Goal: Task Accomplishment & Management: Manage account settings

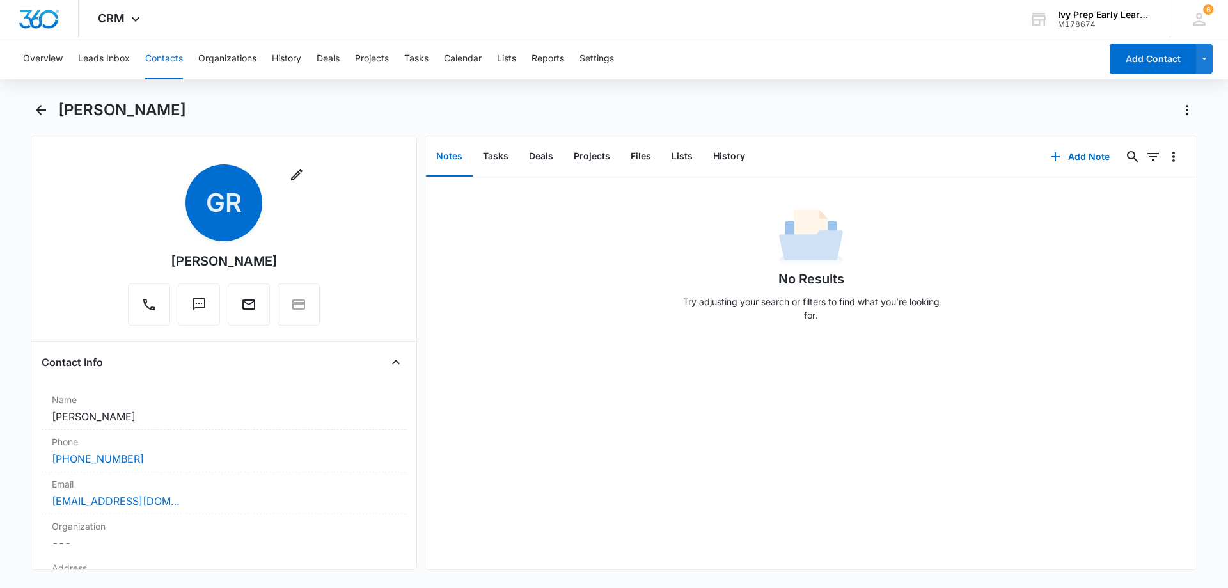
scroll to position [59, 0]
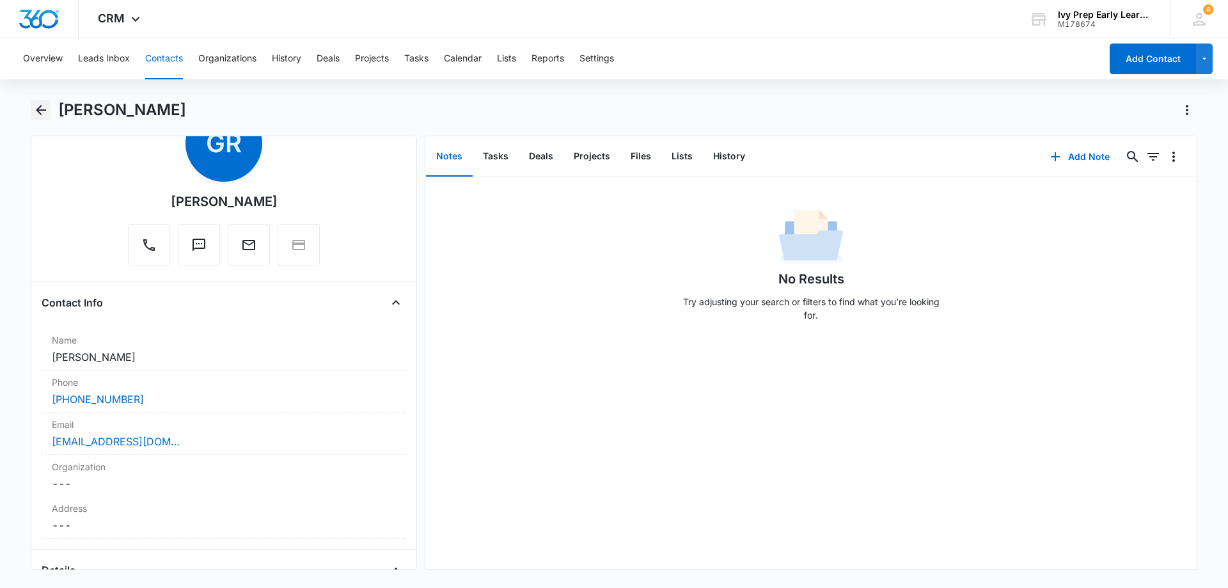
click at [45, 105] on icon "Back" at bounding box center [40, 109] width 15 height 15
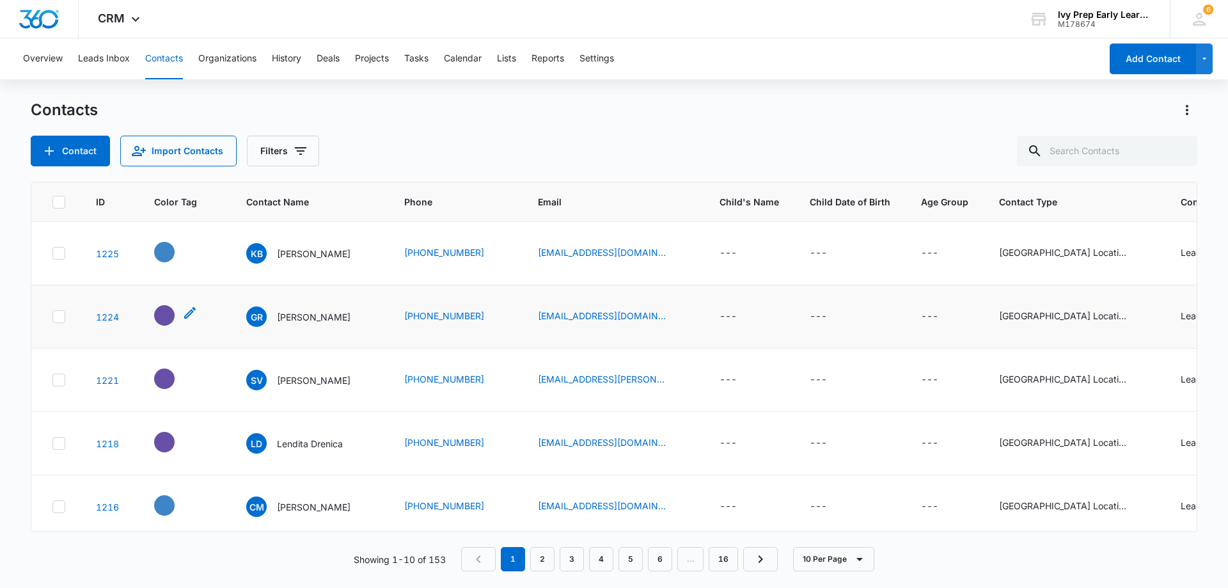
click at [167, 316] on div "- - Select to Edit Field" at bounding box center [164, 315] width 20 height 20
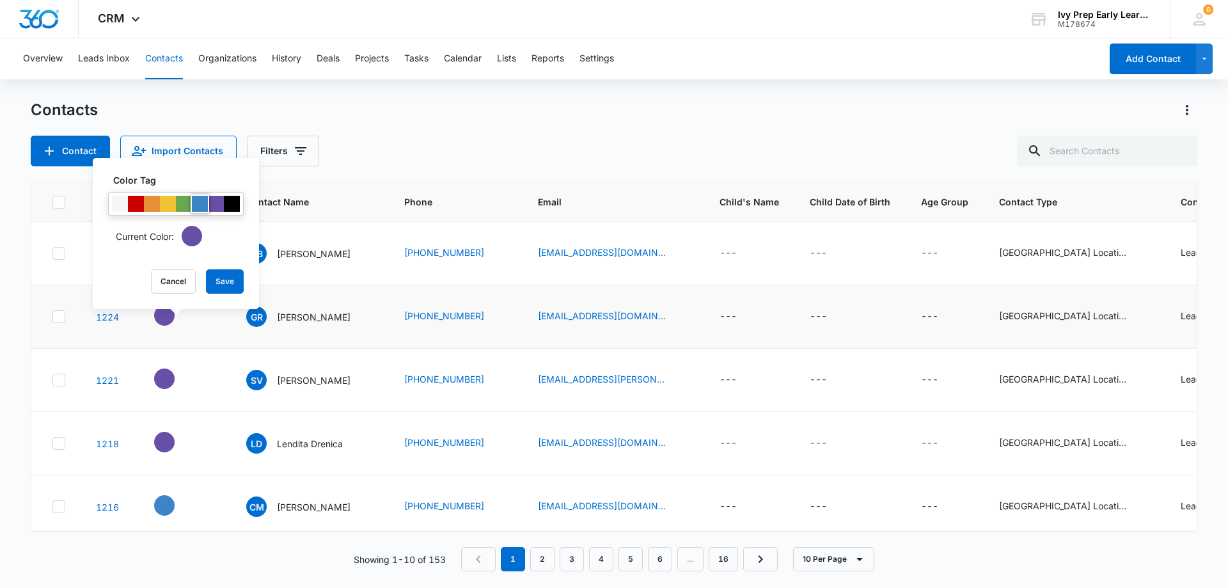
click at [199, 201] on div at bounding box center [200, 204] width 16 height 16
click at [235, 282] on button "Save" at bounding box center [225, 281] width 38 height 24
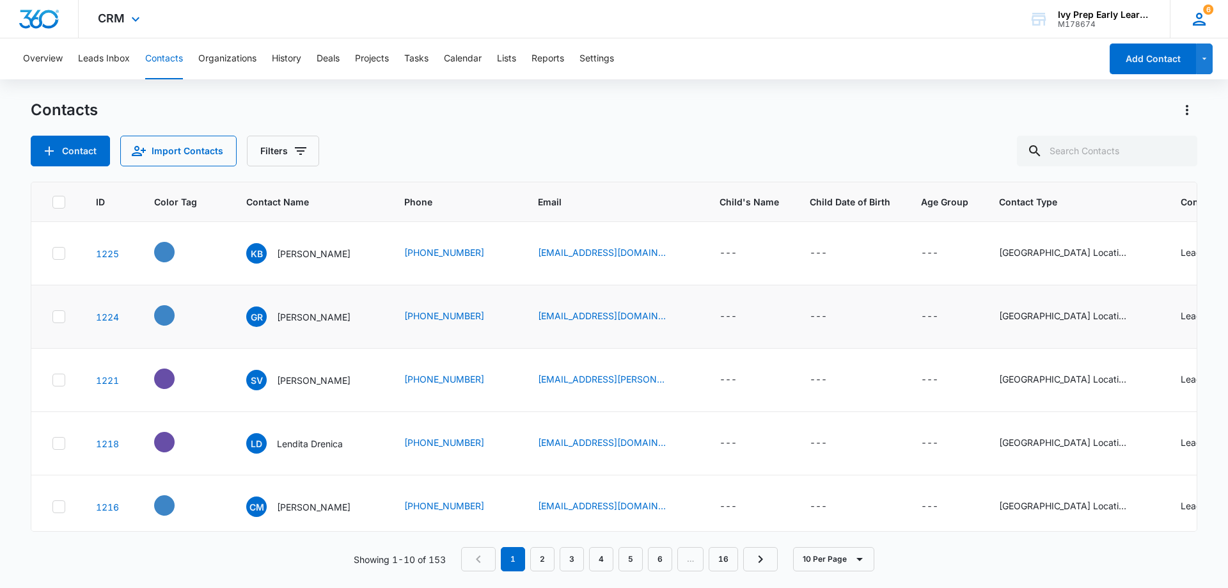
click at [1194, 19] on icon at bounding box center [1199, 19] width 19 height 19
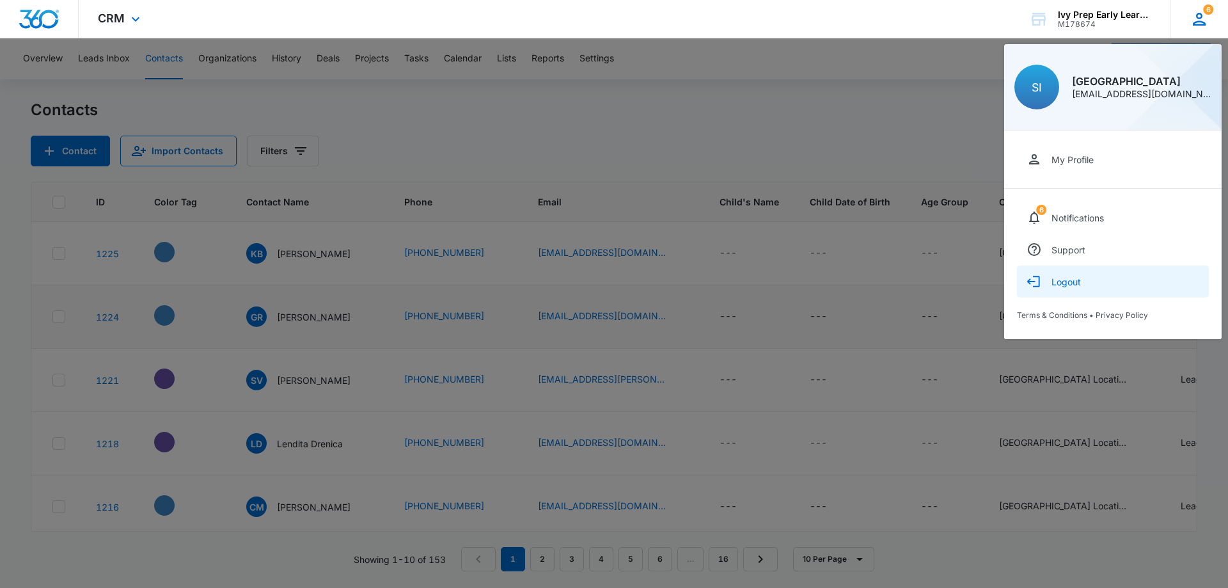
click at [1107, 280] on button "Logout" at bounding box center [1113, 281] width 192 height 32
